Goal: Task Accomplishment & Management: Complete application form

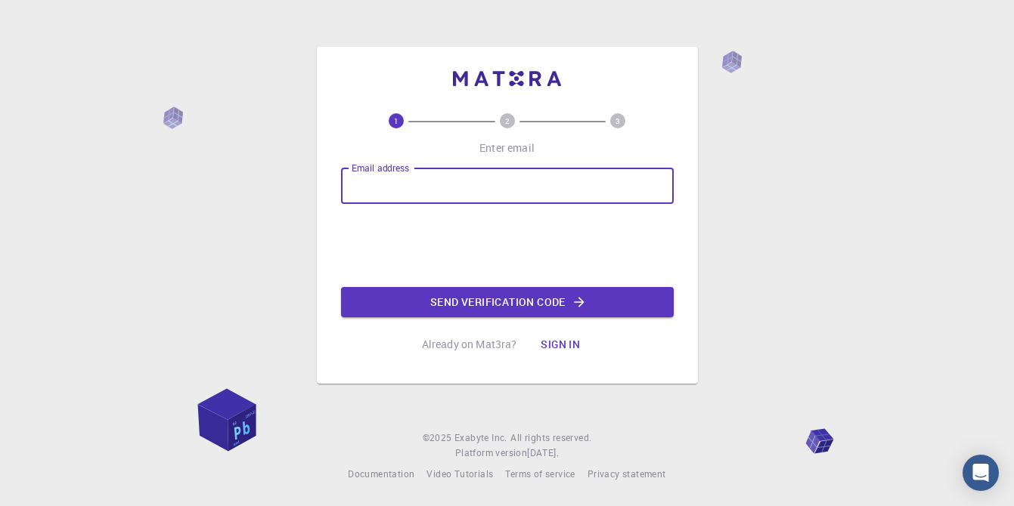
click at [445, 183] on input "Email address" at bounding box center [507, 186] width 333 height 36
type input "[EMAIL_ADDRESS][DOMAIN_NAME]"
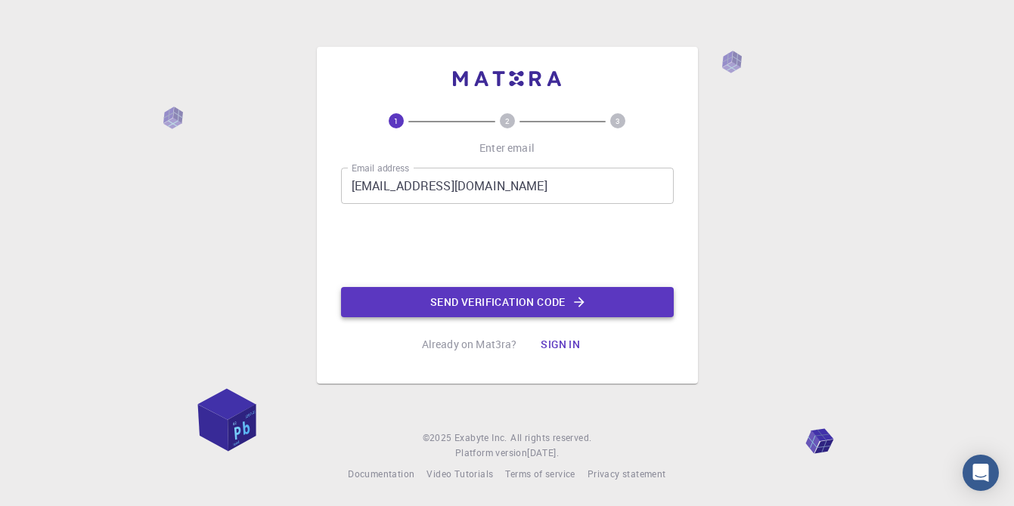
click at [475, 296] on button "Send verification code" at bounding box center [507, 302] width 333 height 30
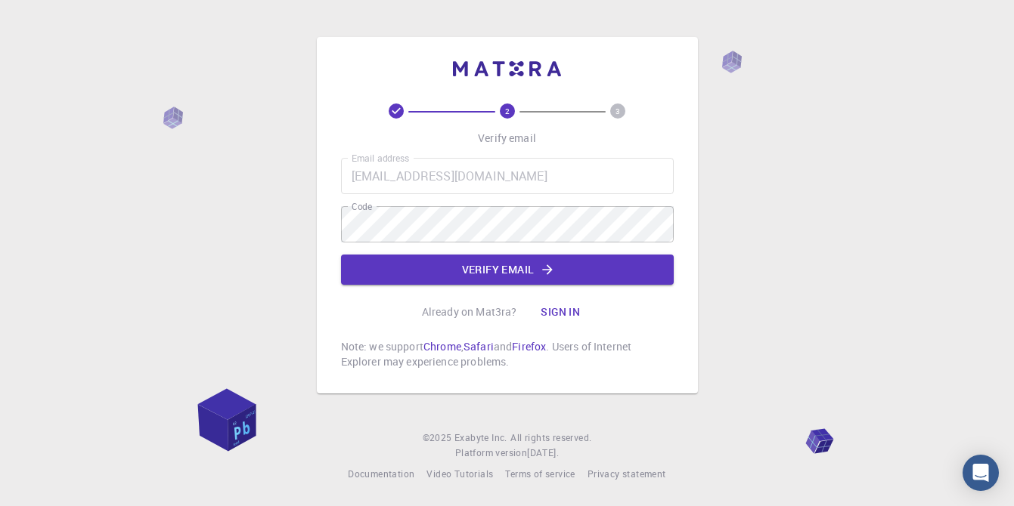
click at [475, 179] on input "[EMAIL_ADDRESS][DOMAIN_NAME]" at bounding box center [507, 176] width 333 height 36
click at [482, 274] on button "Verify email" at bounding box center [507, 270] width 333 height 30
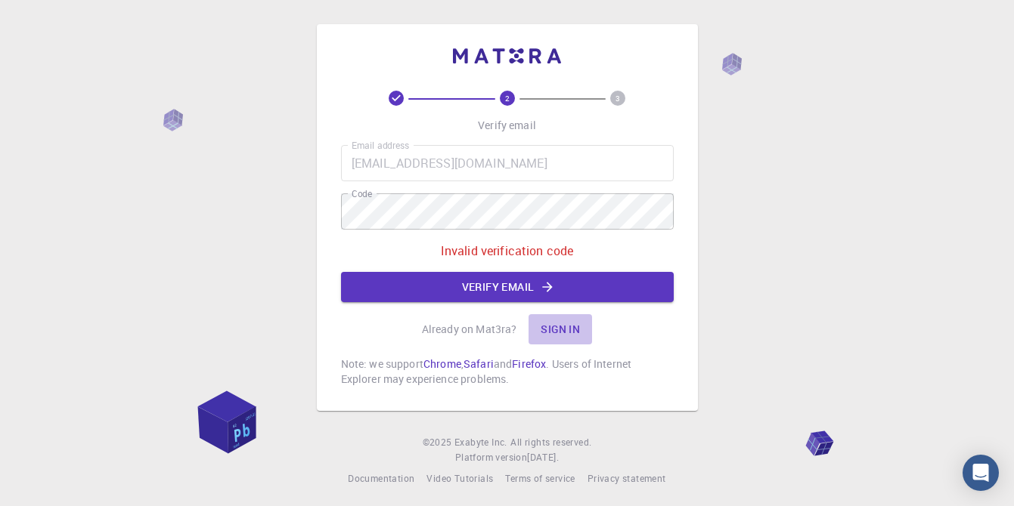
click at [563, 327] on button "Sign in" at bounding box center [559, 329] width 63 height 30
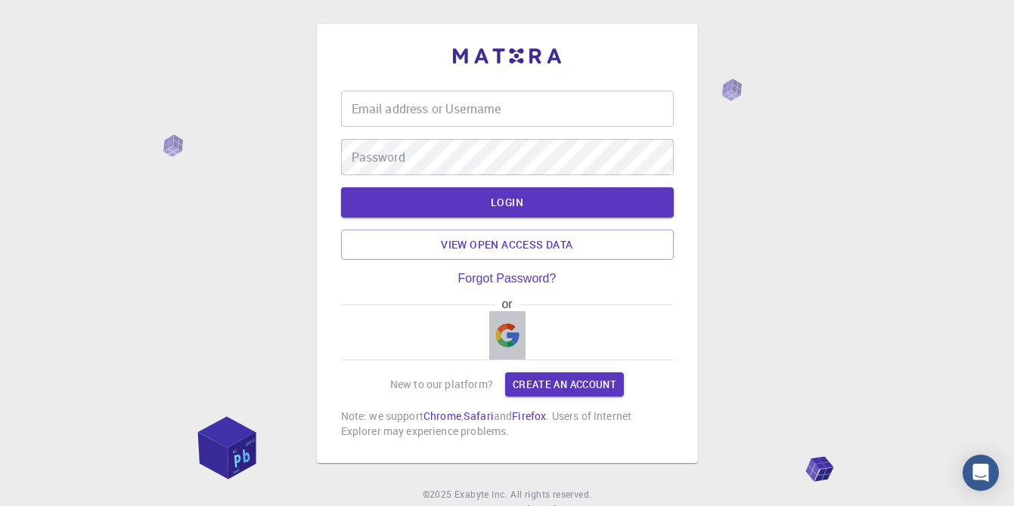
click at [512, 327] on img "button" at bounding box center [507, 336] width 24 height 24
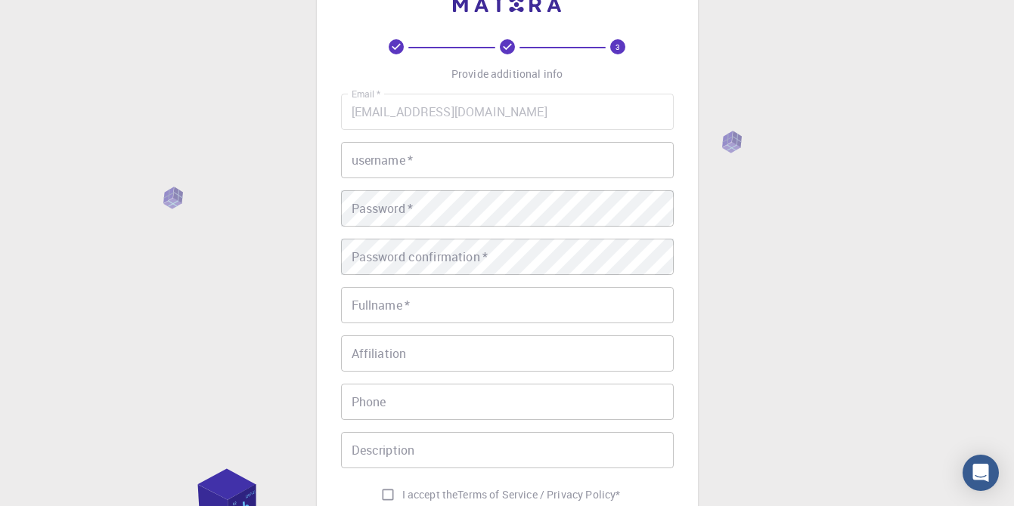
scroll to position [60, 0]
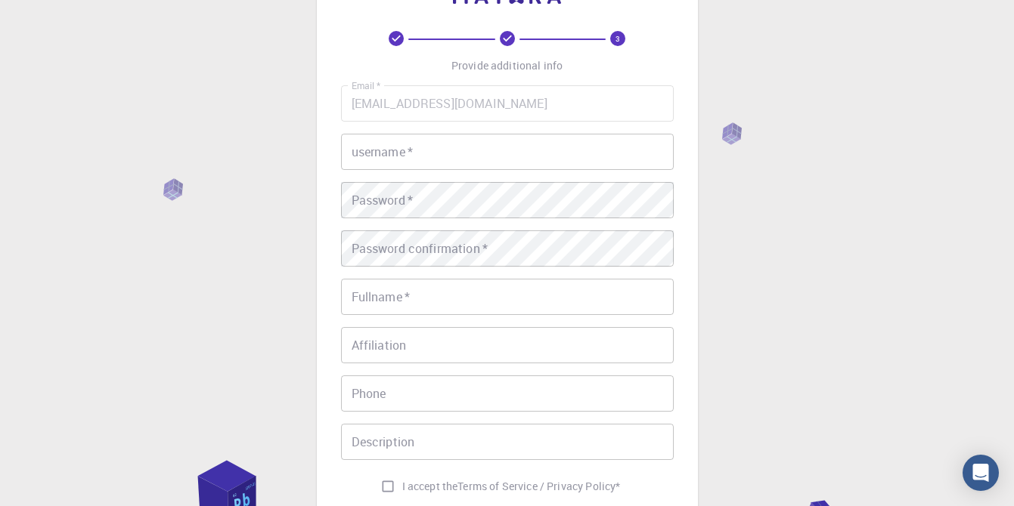
click at [513, 163] on input "username   *" at bounding box center [507, 152] width 333 height 36
click at [546, 107] on input "[EMAIL_ADDRESS][DOMAIN_NAME]" at bounding box center [507, 103] width 333 height 36
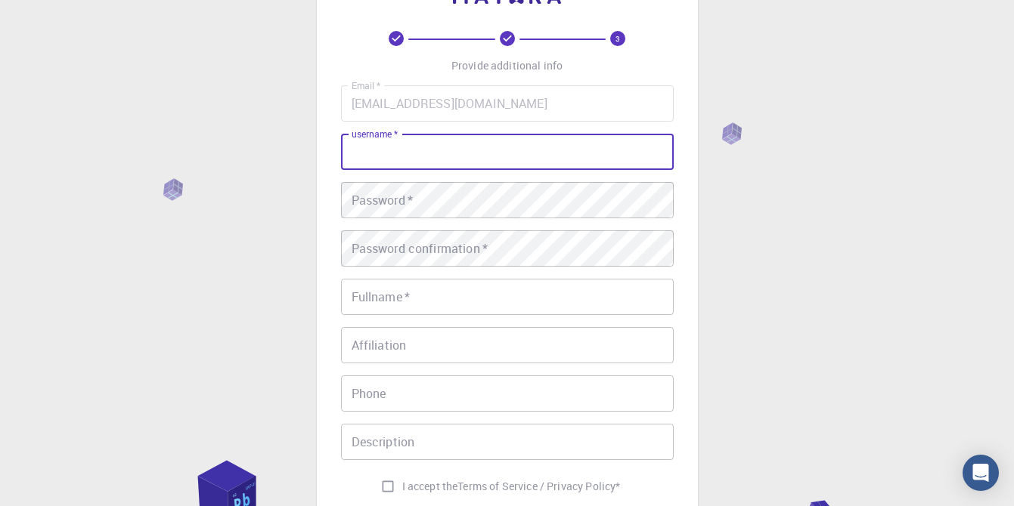
click at [518, 153] on input "username   *" at bounding box center [507, 152] width 333 height 36
type input "chahrazed"
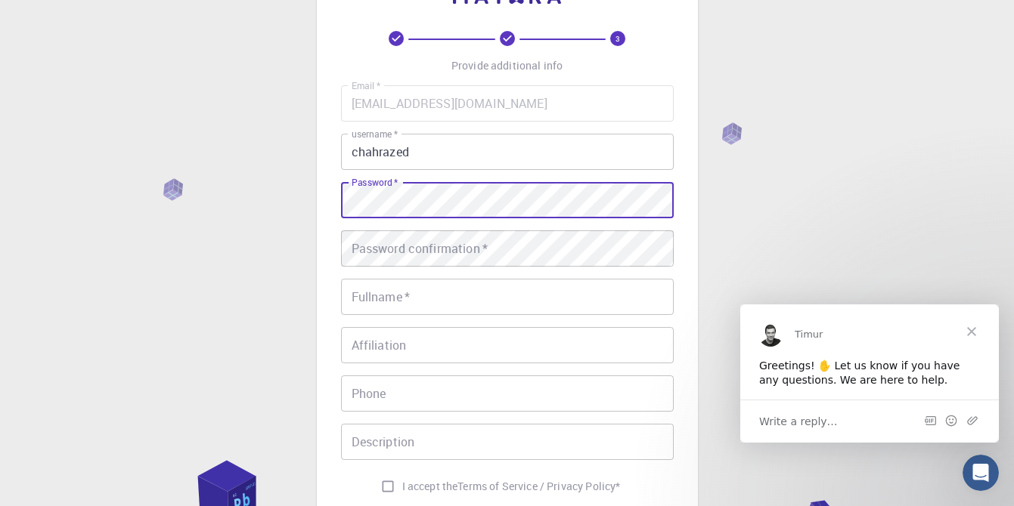
scroll to position [0, 0]
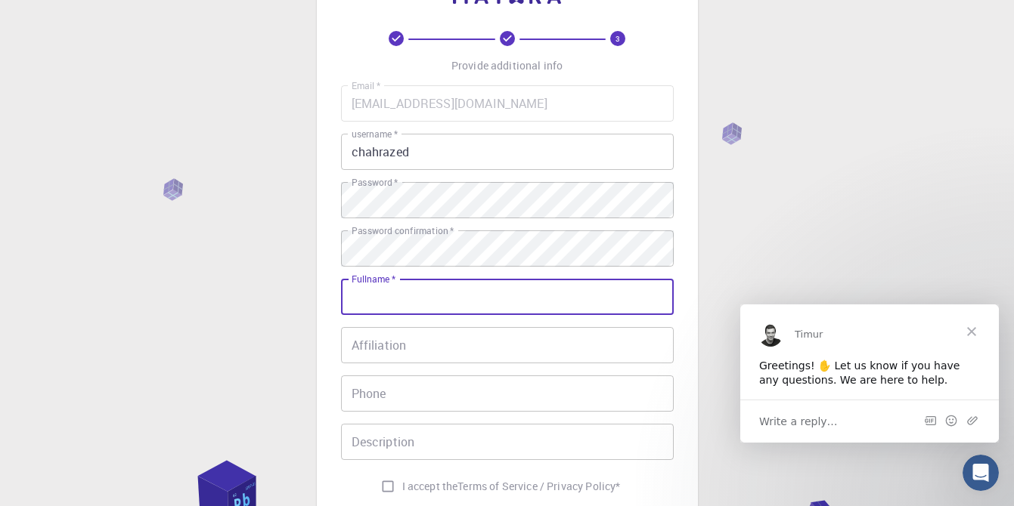
click at [438, 304] on input "Fullname   *" at bounding box center [507, 297] width 333 height 36
type input "Guella"
click at [432, 344] on input "Affiliation" at bounding box center [507, 345] width 333 height 36
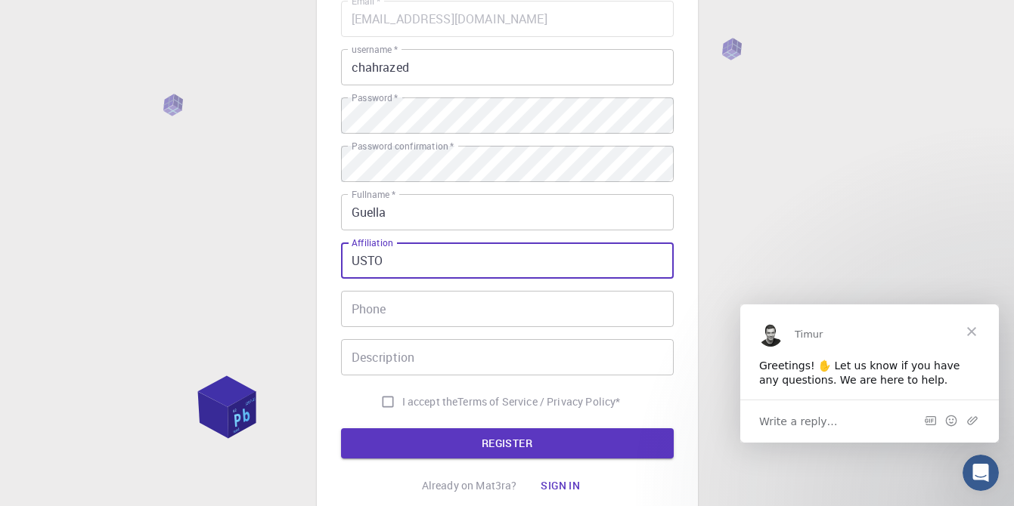
scroll to position [151, 0]
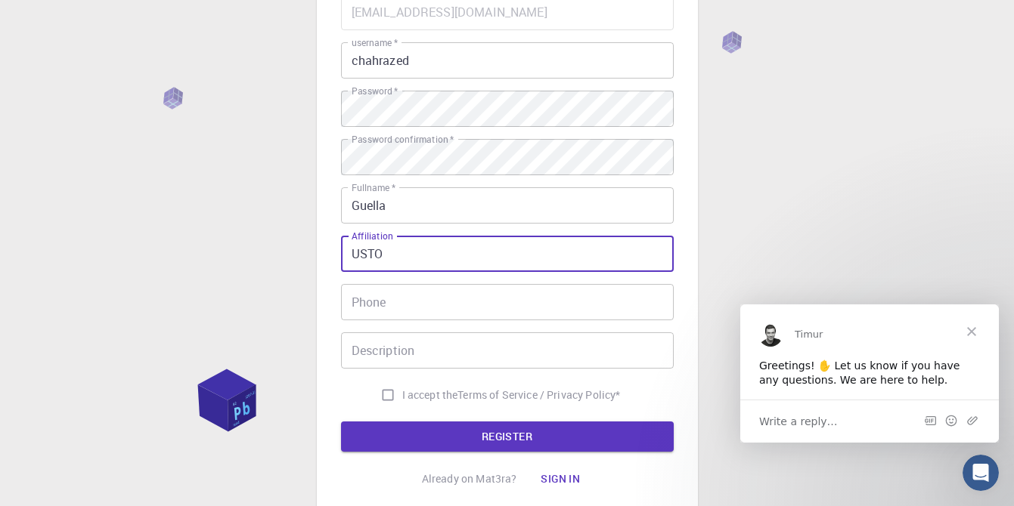
type input "USTO"
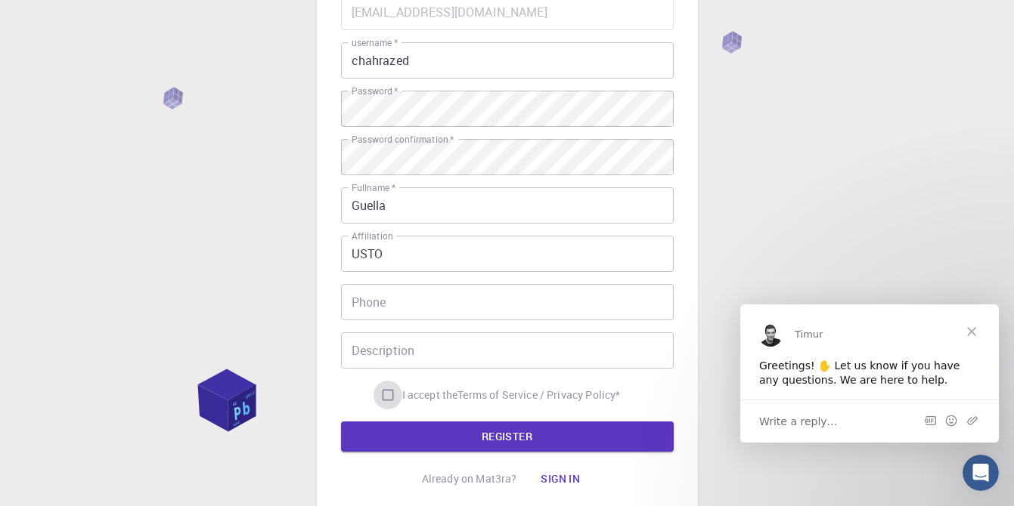
click at [385, 400] on input "I accept the Terms of Service / Privacy Policy *" at bounding box center [387, 395] width 29 height 29
checkbox input "true"
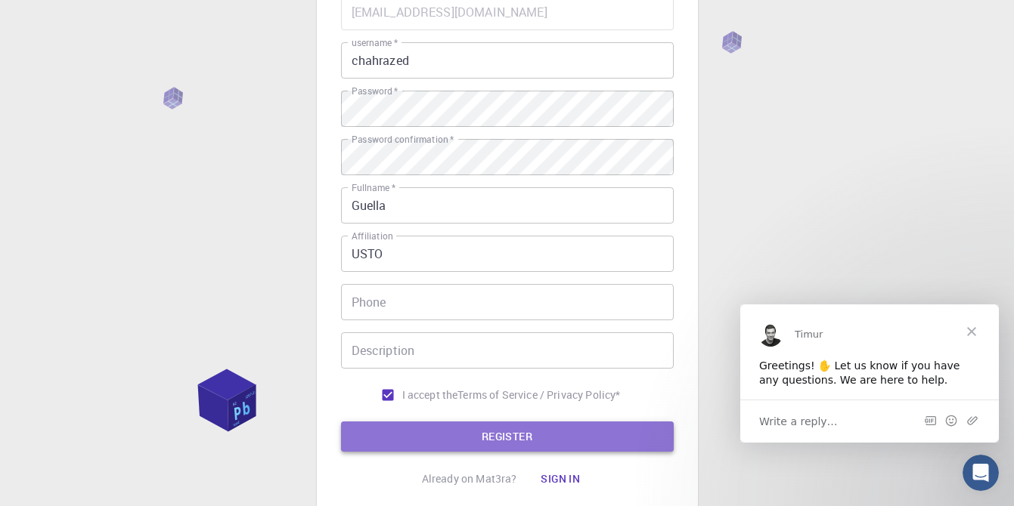
click at [406, 438] on button "REGISTER" at bounding box center [507, 437] width 333 height 30
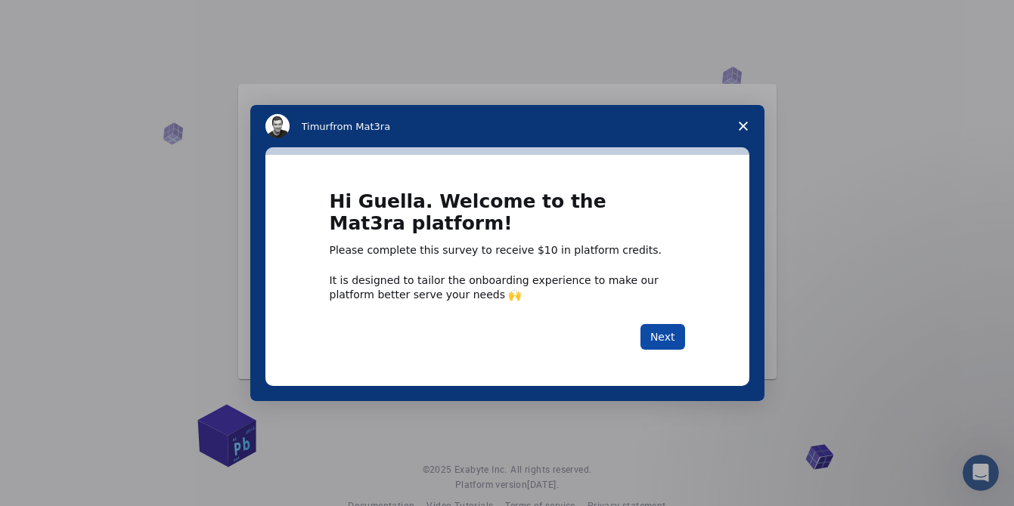
click at [664, 331] on button "Next" at bounding box center [662, 337] width 45 height 26
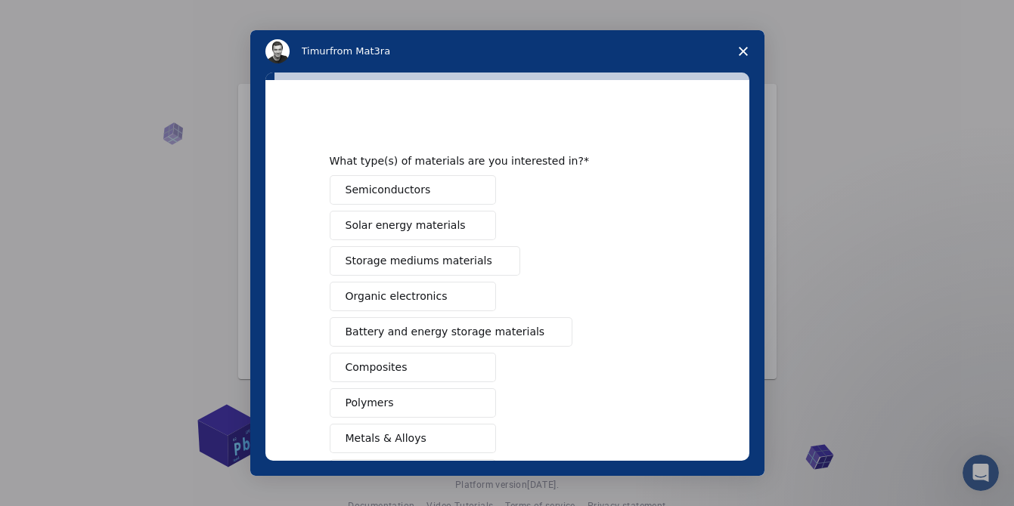
click at [413, 198] on span "Semiconductors" at bounding box center [387, 190] width 85 height 16
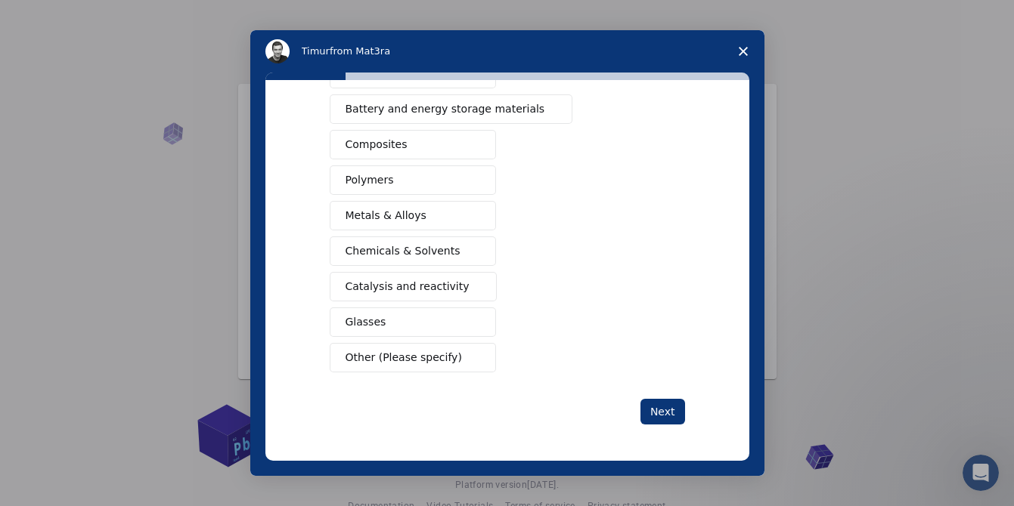
scroll to position [32, 0]
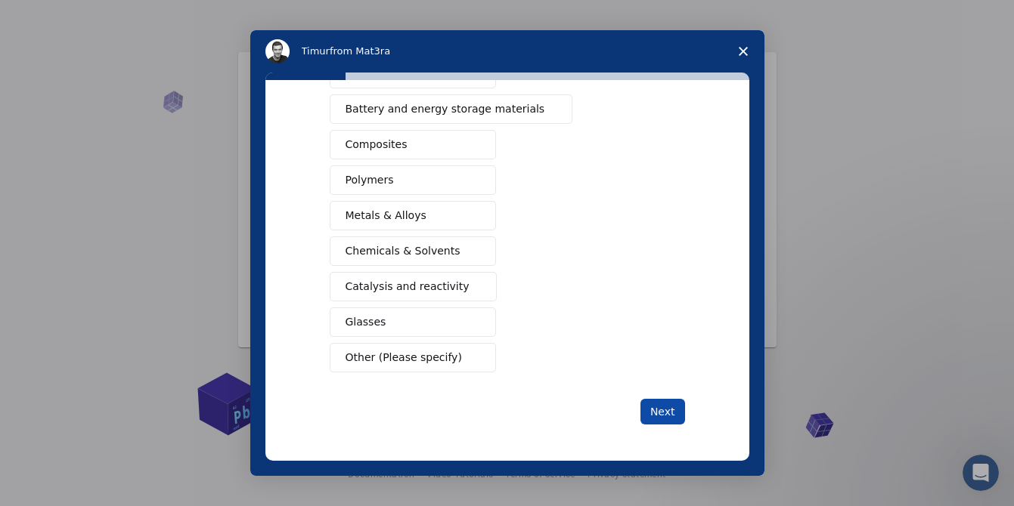
click at [664, 407] on button "Next" at bounding box center [662, 412] width 45 height 26
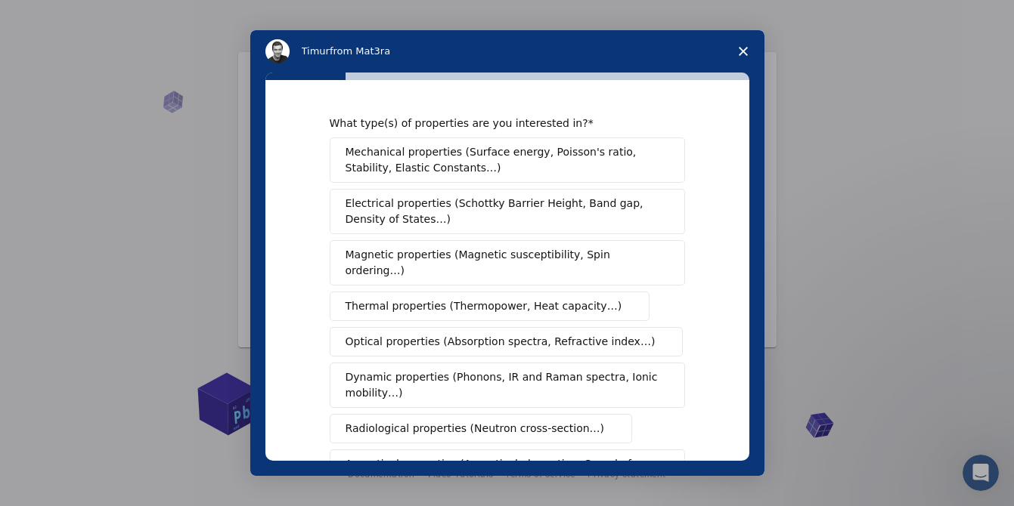
scroll to position [0, 0]
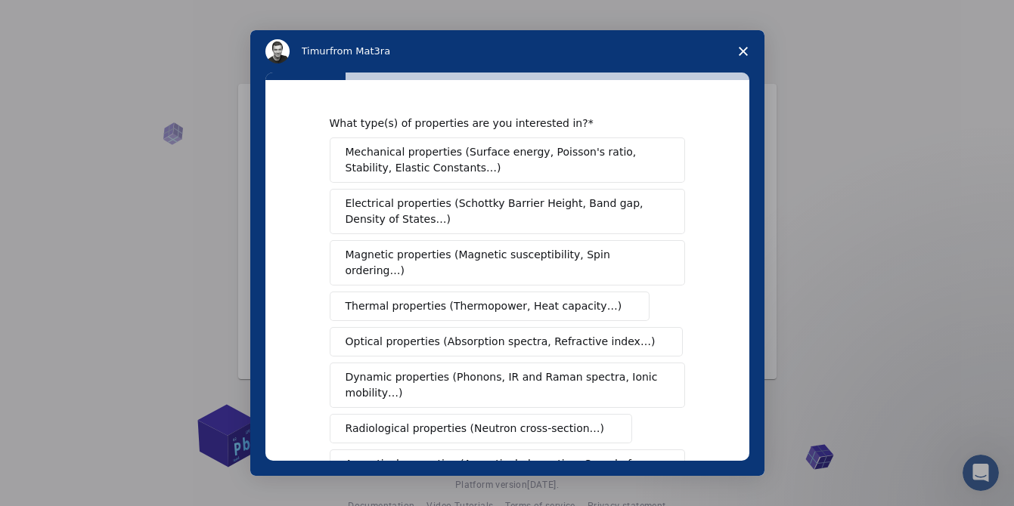
click at [524, 202] on span "Electrical properties (Schottky Barrier Height, Band gap, Density of States…)" at bounding box center [502, 212] width 314 height 32
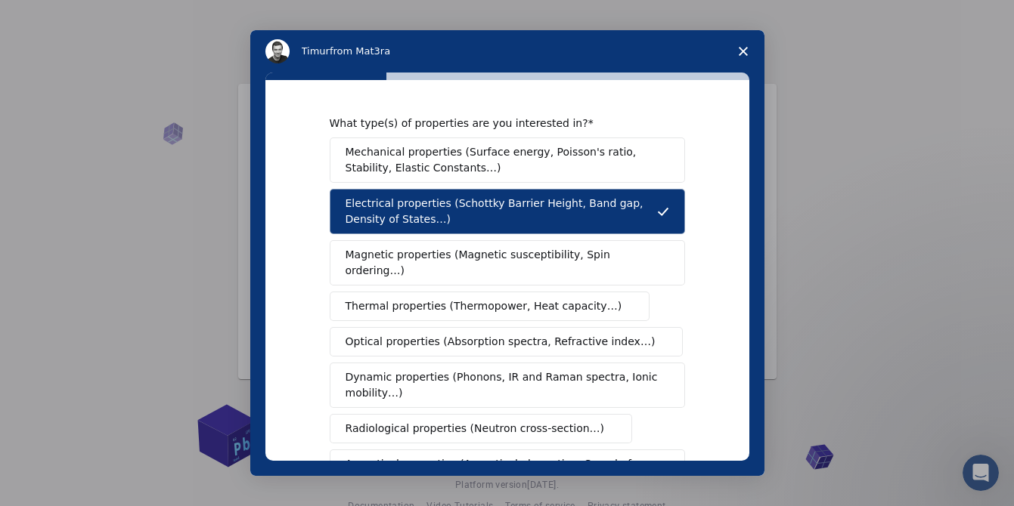
scroll to position [317, 0]
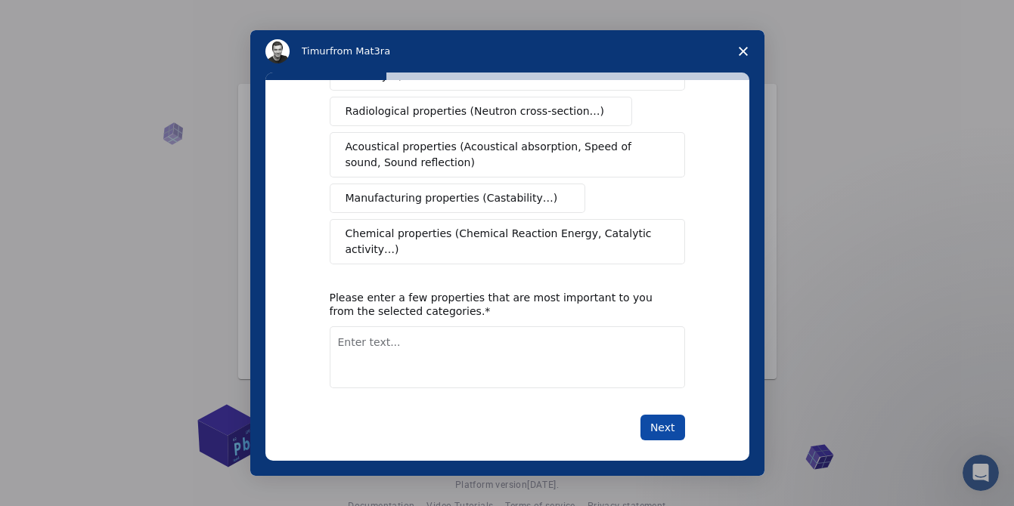
click at [652, 415] on button "Next" at bounding box center [662, 428] width 45 height 26
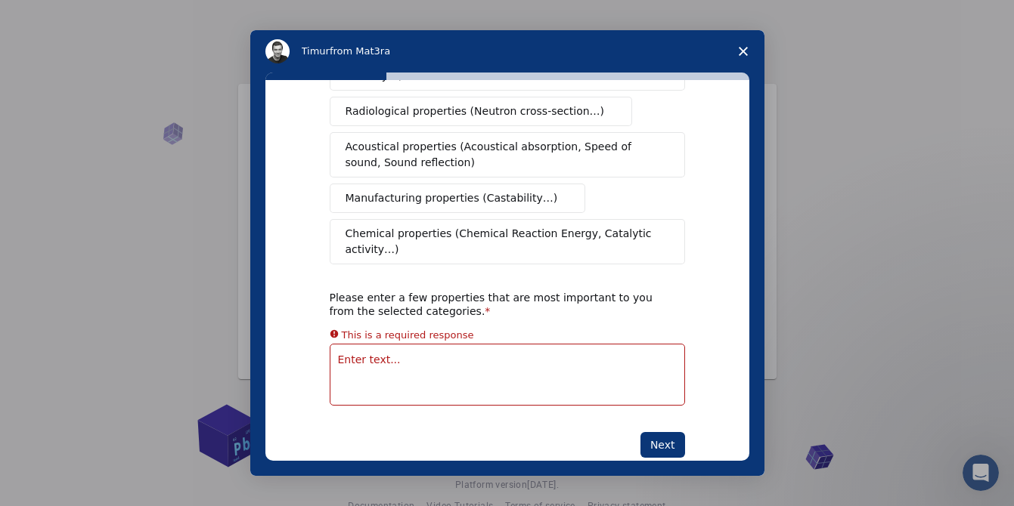
click at [618, 364] on textarea "Enter text..." at bounding box center [507, 375] width 355 height 62
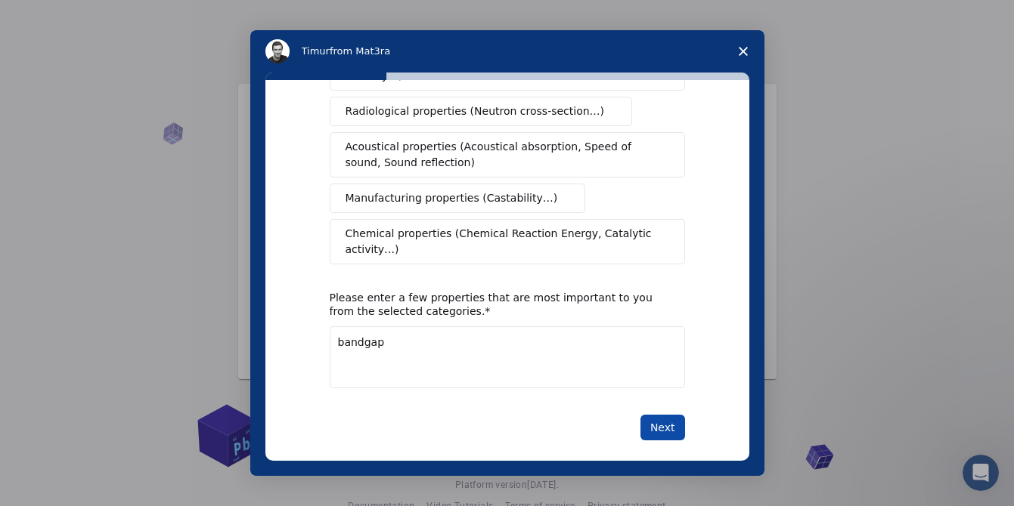
type textarea "bandgap"
click at [667, 415] on button "Next" at bounding box center [662, 428] width 45 height 26
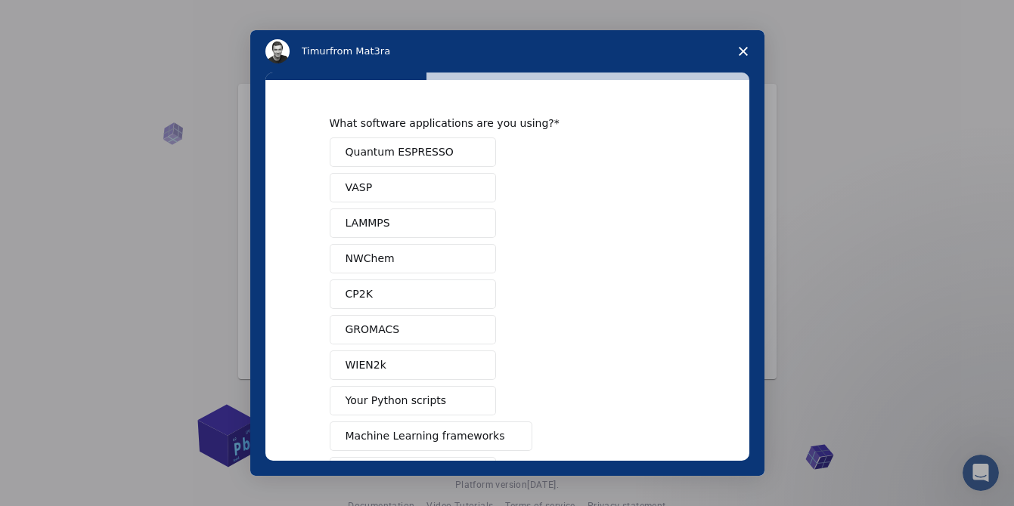
click at [435, 150] on span "Quantum ESPRESSO" at bounding box center [399, 152] width 108 height 16
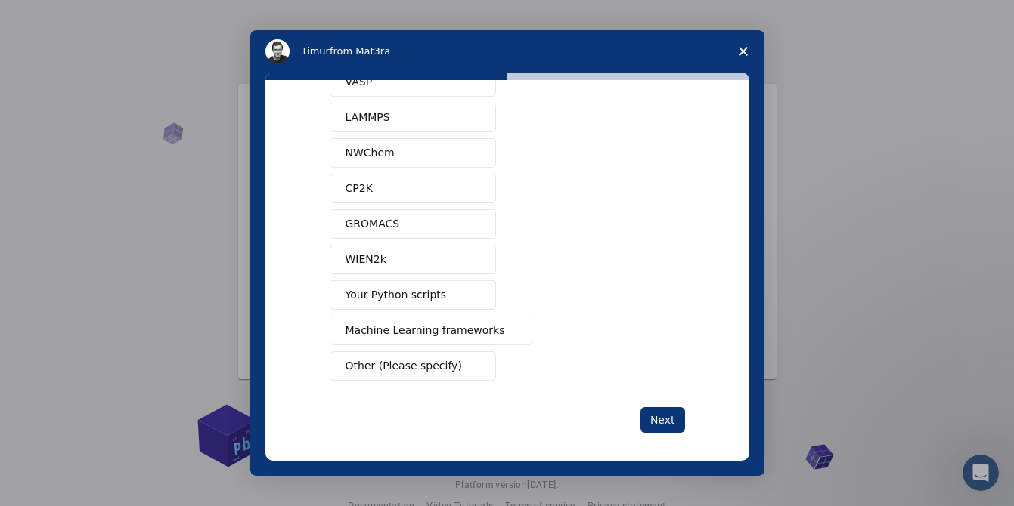
scroll to position [114, 0]
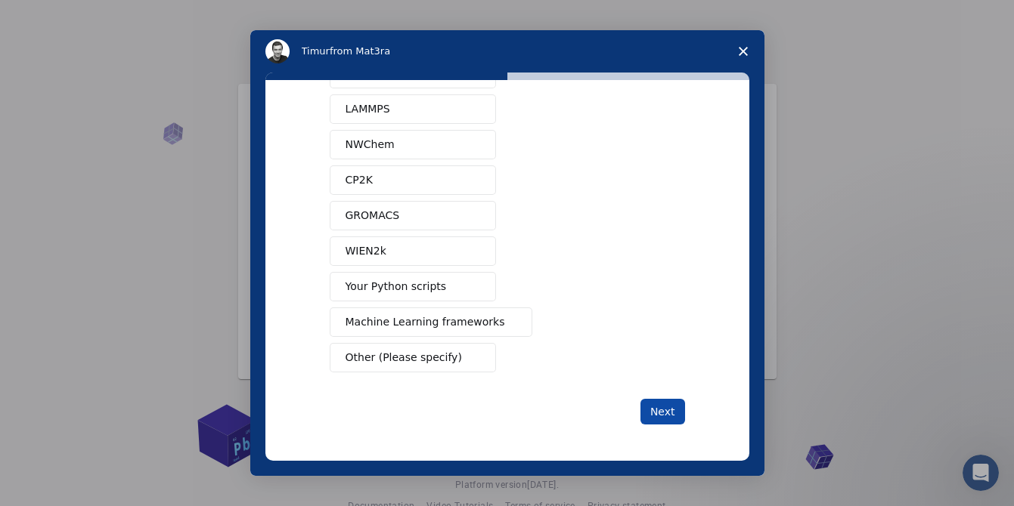
click at [658, 414] on button "Next" at bounding box center [662, 412] width 45 height 26
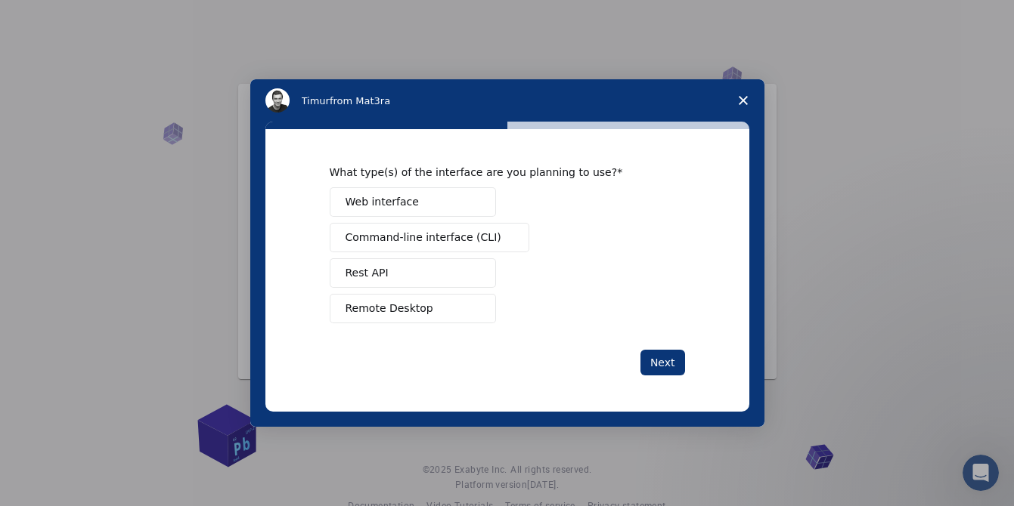
click at [466, 204] on button "Web interface" at bounding box center [413, 201] width 166 height 29
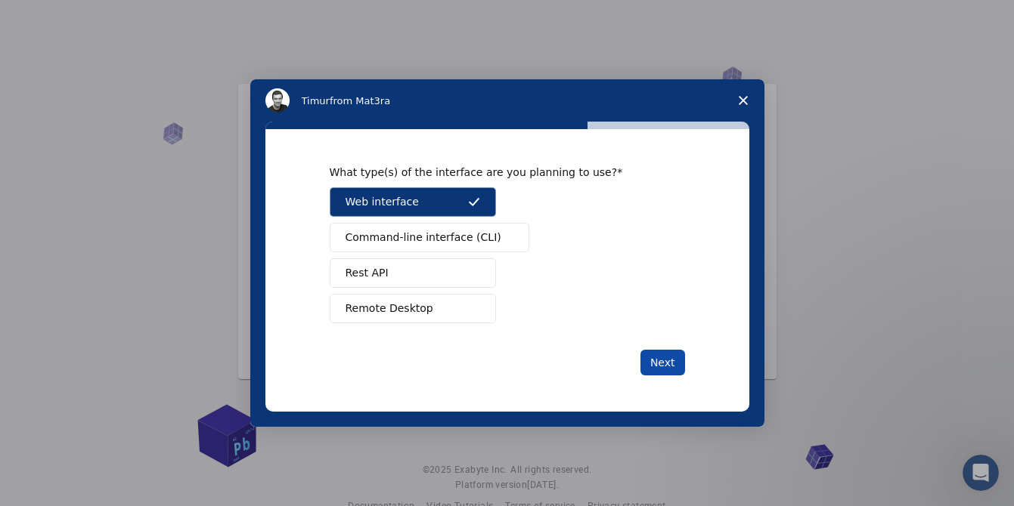
click at [659, 358] on button "Next" at bounding box center [662, 363] width 45 height 26
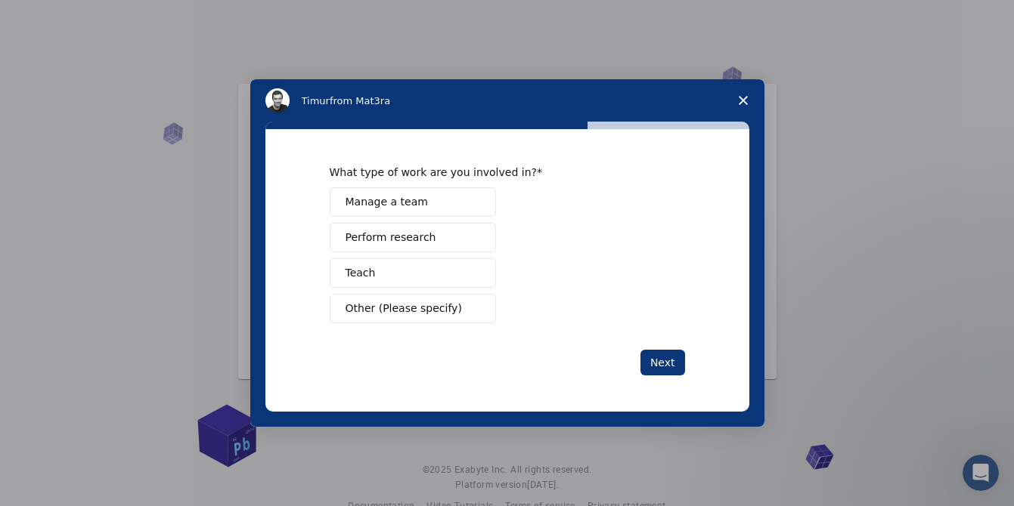
click at [429, 239] on span "Perform research" at bounding box center [390, 238] width 91 height 16
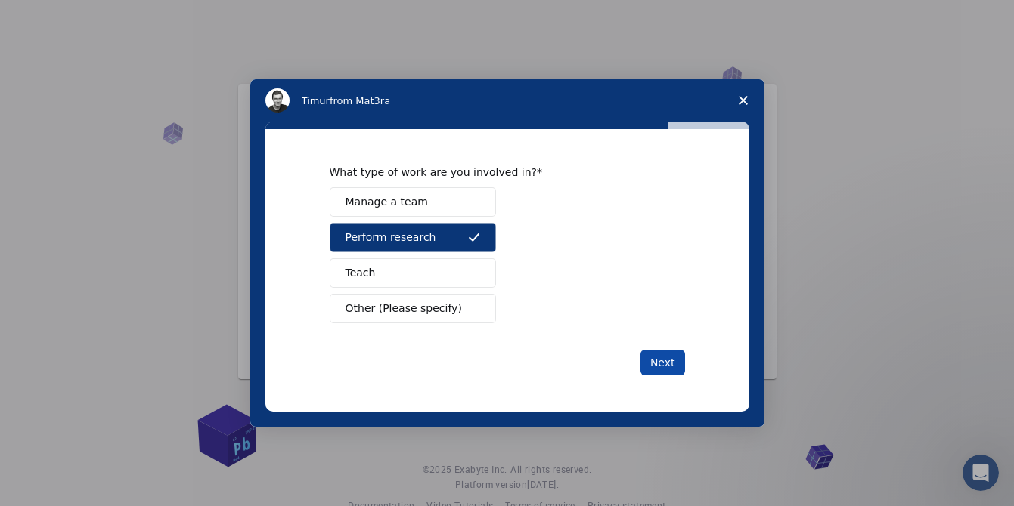
click at [659, 358] on button "Next" at bounding box center [662, 363] width 45 height 26
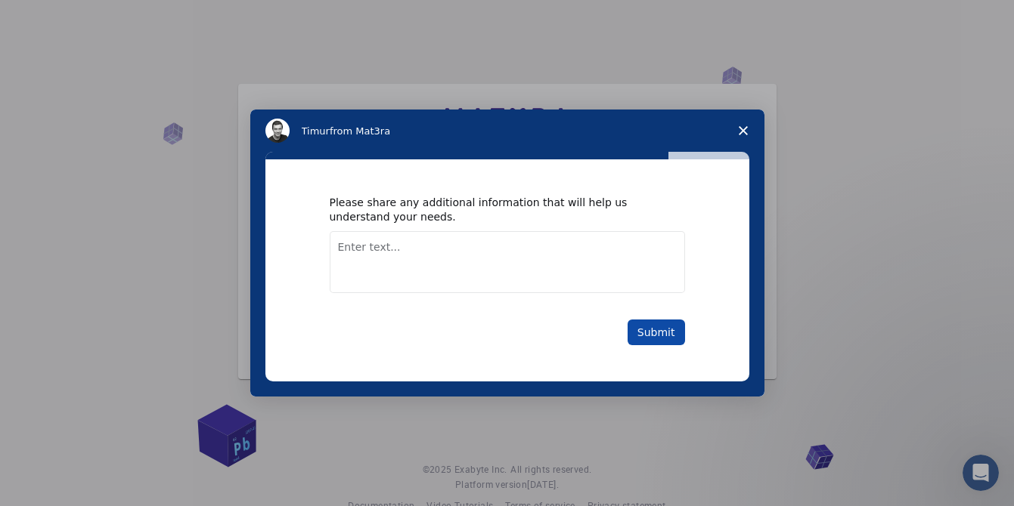
click at [656, 338] on button "Submit" at bounding box center [655, 333] width 57 height 26
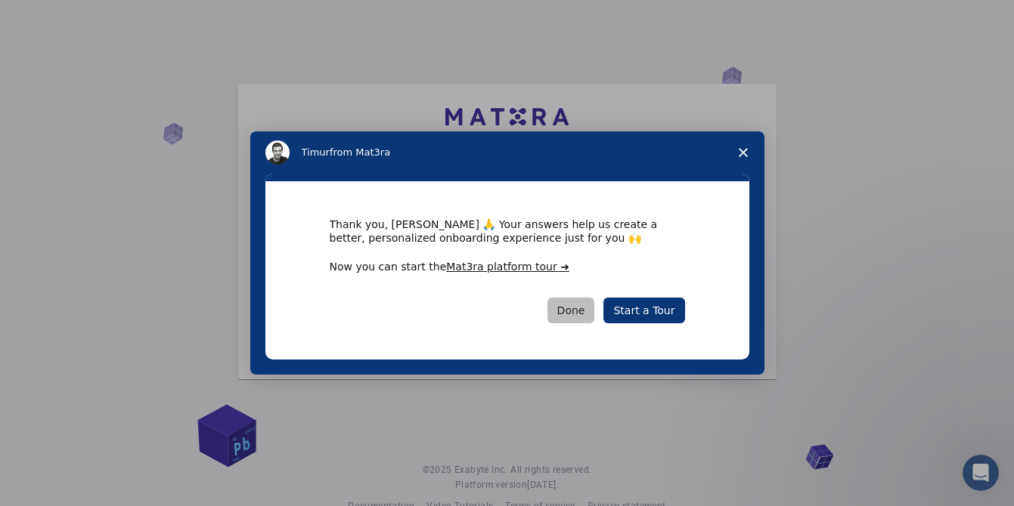
click at [594, 311] on button "Done" at bounding box center [571, 311] width 48 height 26
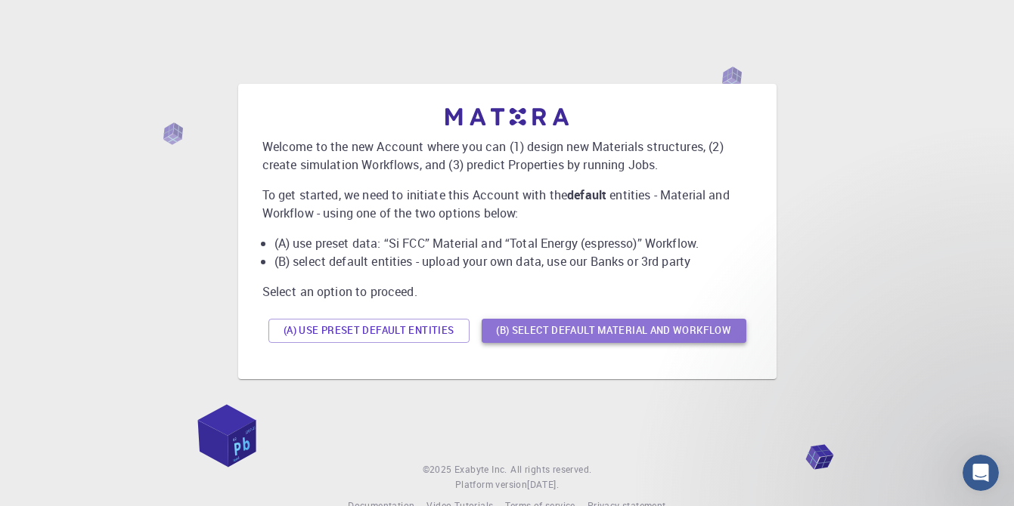
click at [606, 331] on button "(B) Select default material and workflow" at bounding box center [613, 331] width 265 height 24
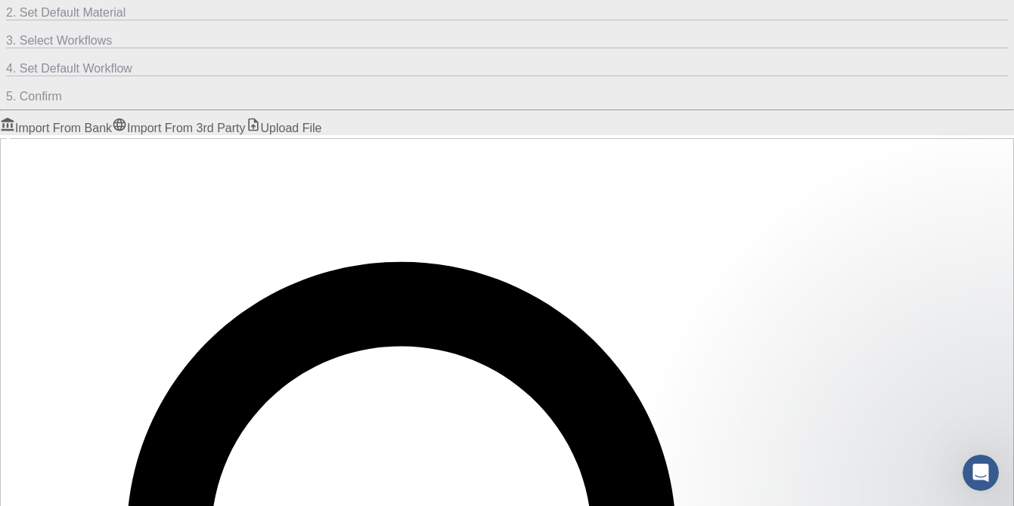
scroll to position [358, 0]
checkbox input "true"
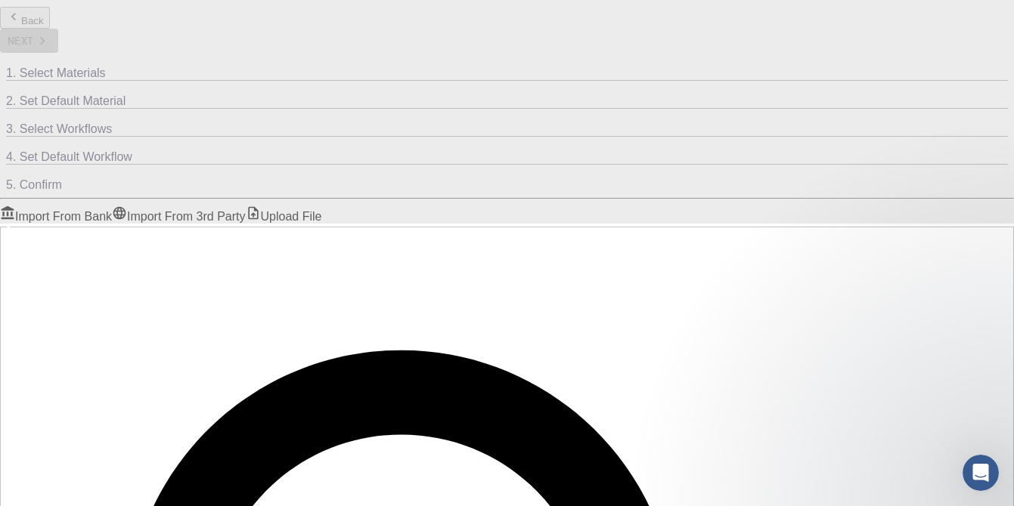
scroll to position [392, 0]
checkbox input "false"
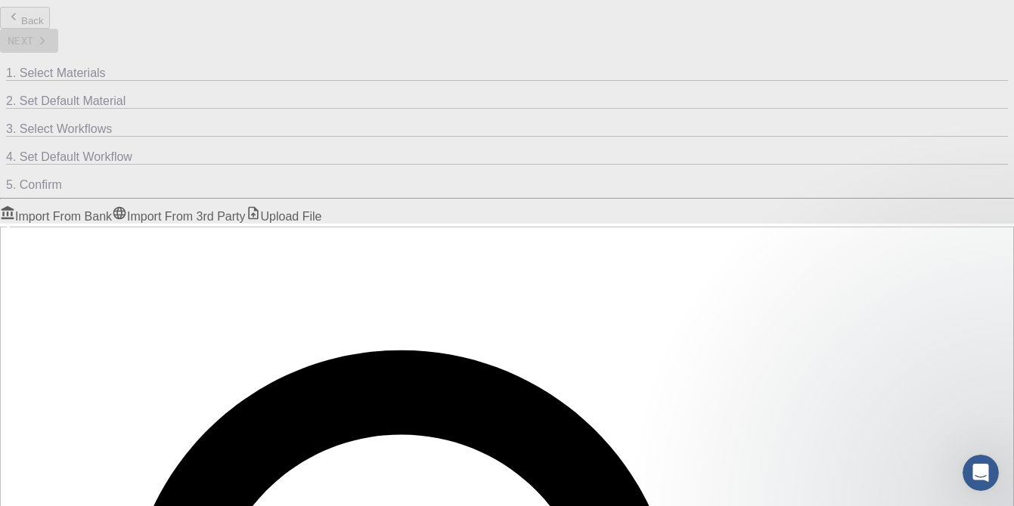
checkbox input "true"
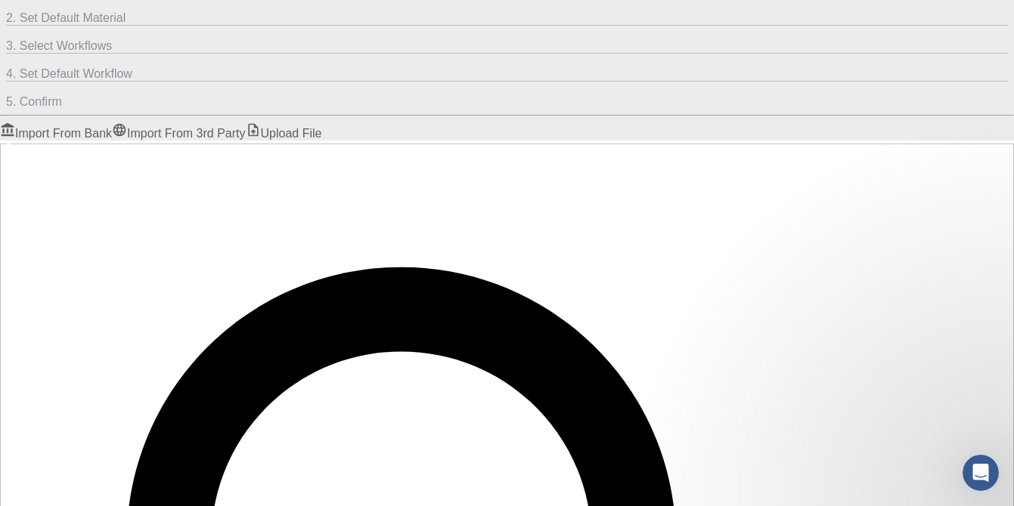
scroll to position [180, 0]
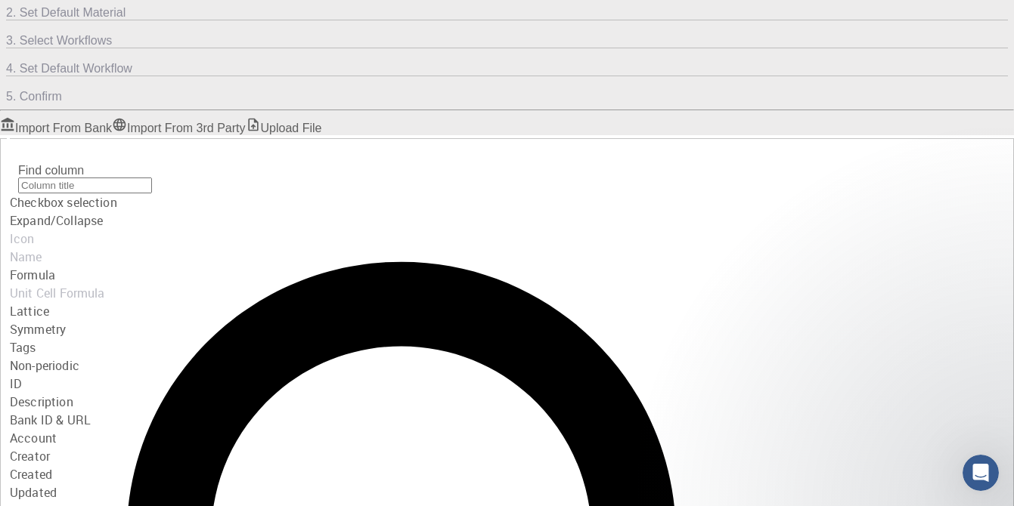
scroll to position [110, 0]
